Goal: Information Seeking & Learning: Learn about a topic

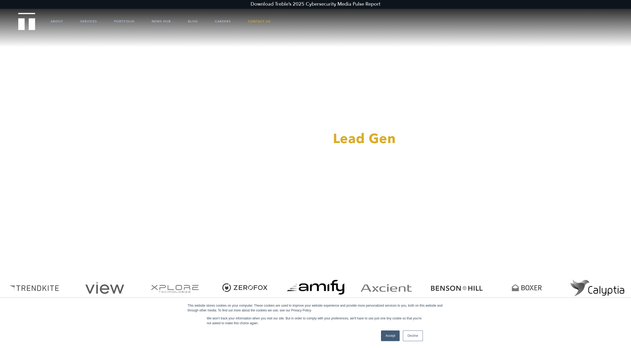
click at [418, 334] on link "Decline" at bounding box center [413, 335] width 20 height 11
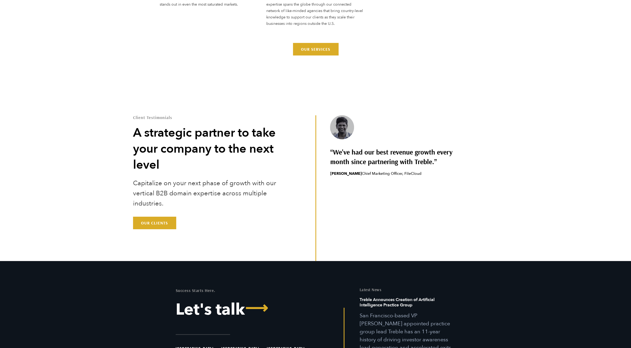
scroll to position [1627, 0]
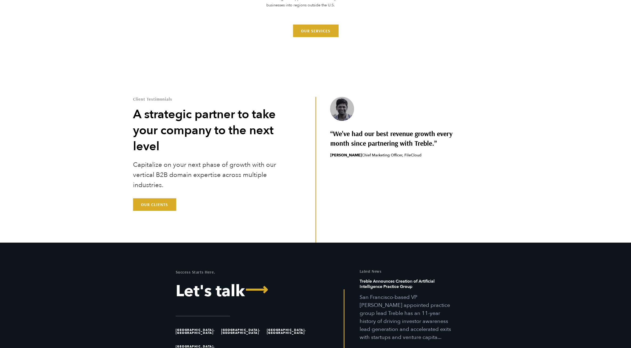
click at [313, 202] on div "Client Testimonials A strategic partner to take your company to the next level …" at bounding box center [315, 170] width 373 height 146
drag, startPoint x: 313, startPoint y: 202, endPoint x: 153, endPoint y: 204, distance: 160.1
click at [153, 204] on link "Our Clients" at bounding box center [154, 204] width 43 height 12
